Goal: Transaction & Acquisition: Book appointment/travel/reservation

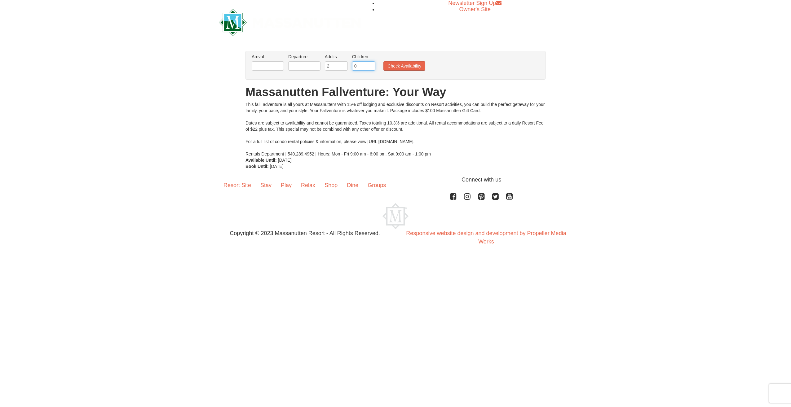
drag, startPoint x: 362, startPoint y: 65, endPoint x: 326, endPoint y: 67, distance: 36.3
click at [326, 67] on ul "Arrival Please format dates MM/DD/YYYY Please format dates MM/DD/YYYY Departure…" at bounding box center [392, 64] width 284 height 20
type input "2"
click at [264, 60] on li "Arrival Please format dates MM/DD/YYYY Please format dates MM/DD/YYYY" at bounding box center [267, 64] width 35 height 20
click at [265, 63] on input "text" at bounding box center [268, 65] width 32 height 9
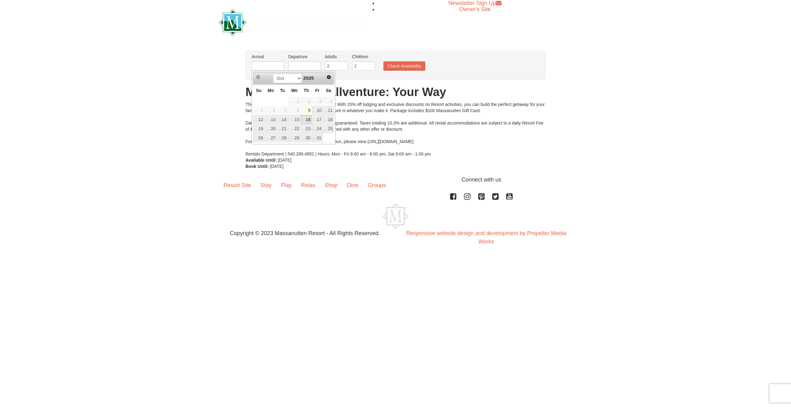
click at [307, 118] on link "16" at bounding box center [306, 119] width 11 height 9
type input "[DATE]"
click at [306, 60] on li "Departure Please format dates MM/DD/YYYY Please format dates MM/DD/YYYY" at bounding box center [304, 64] width 35 height 20
click at [308, 65] on input "text" at bounding box center [304, 65] width 32 height 9
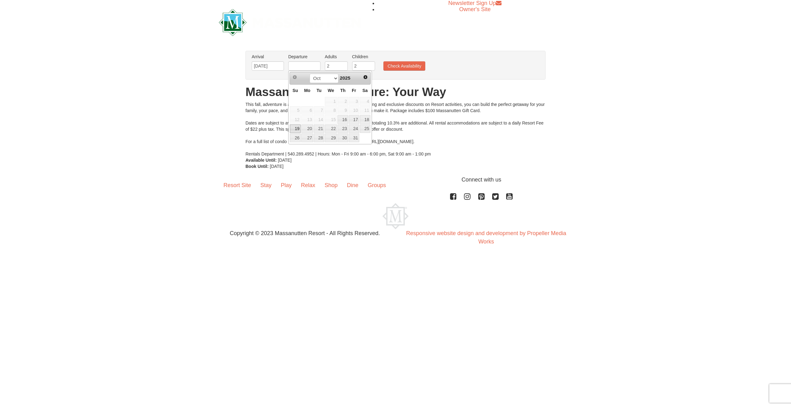
click at [292, 126] on link "19" at bounding box center [295, 129] width 11 height 9
type input "[DATE]"
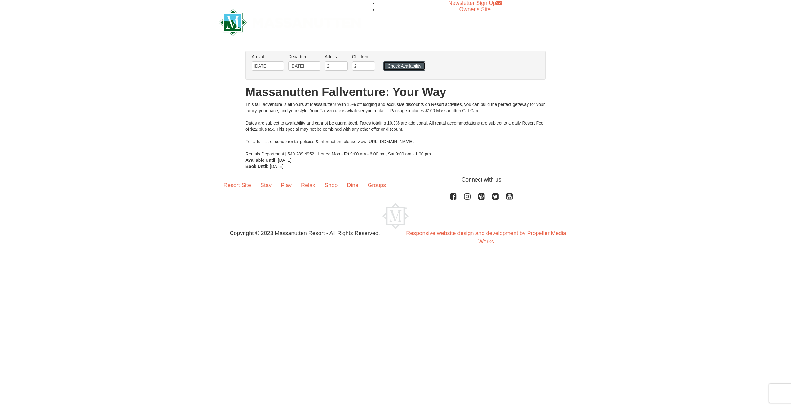
click at [418, 70] on button "Check Availability" at bounding box center [404, 65] width 42 height 9
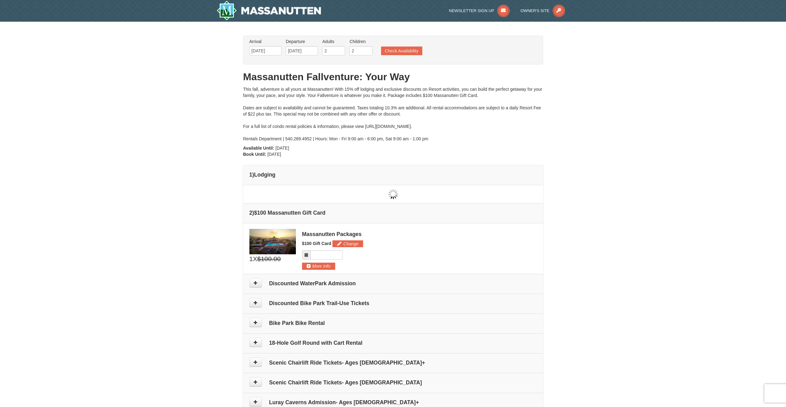
type input "[DATE]"
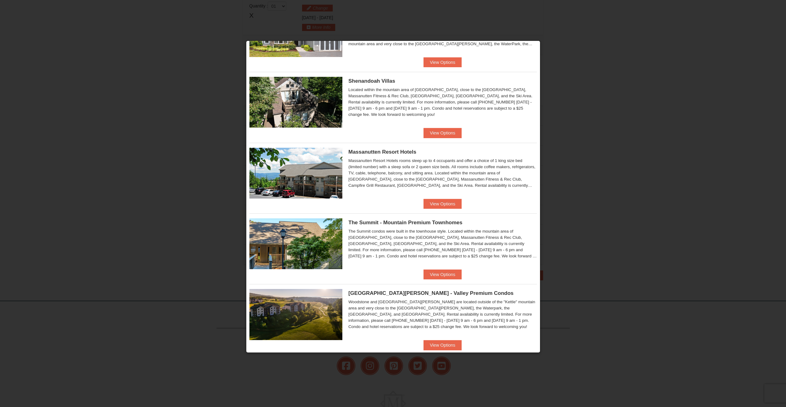
scroll to position [209, 0]
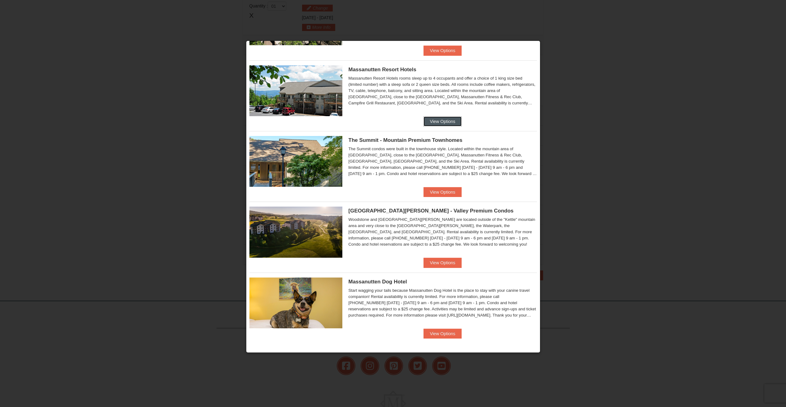
click at [436, 123] on button "View Options" at bounding box center [443, 121] width 38 height 10
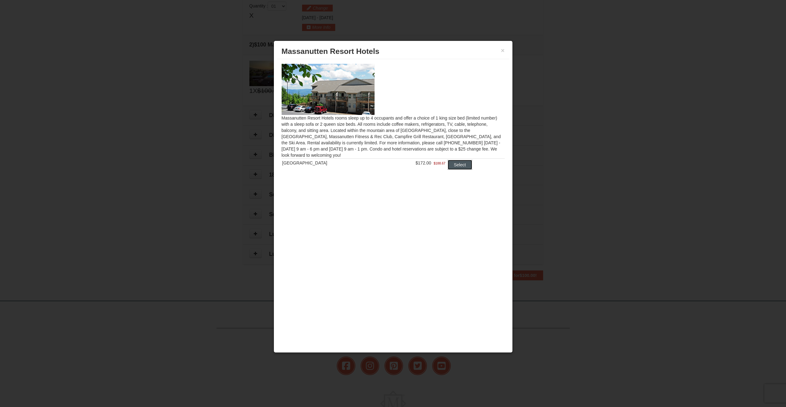
click at [457, 168] on button "Select" at bounding box center [460, 165] width 24 height 10
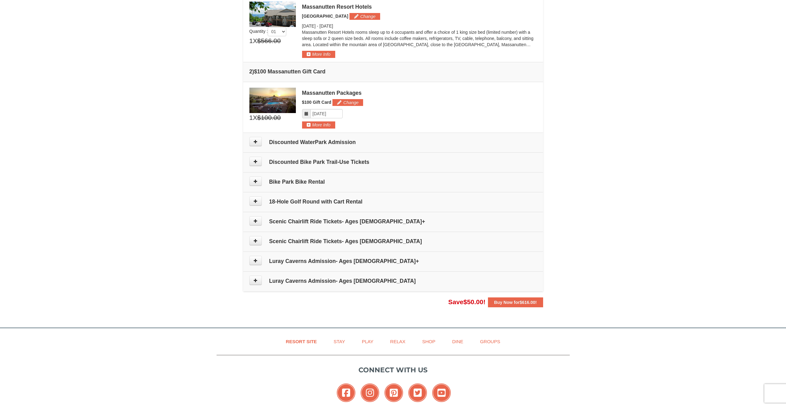
click at [338, 145] on h4 "Discounted WaterPark Admission" at bounding box center [393, 142] width 288 height 6
click at [256, 143] on icon at bounding box center [255, 141] width 4 height 4
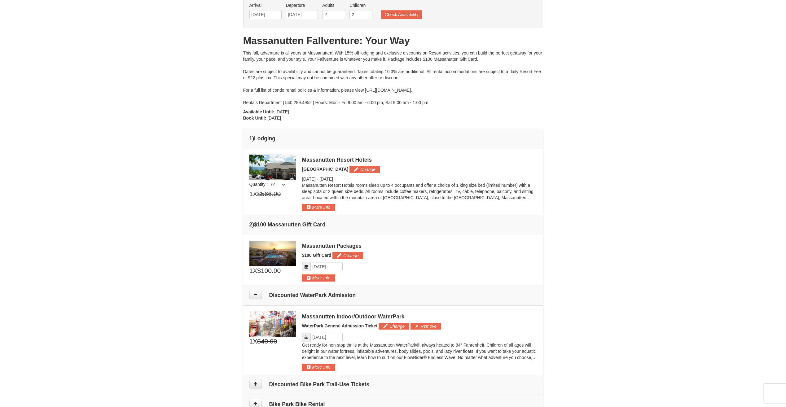
scroll to position [0, 0]
